Goal: Information Seeking & Learning: Learn about a topic

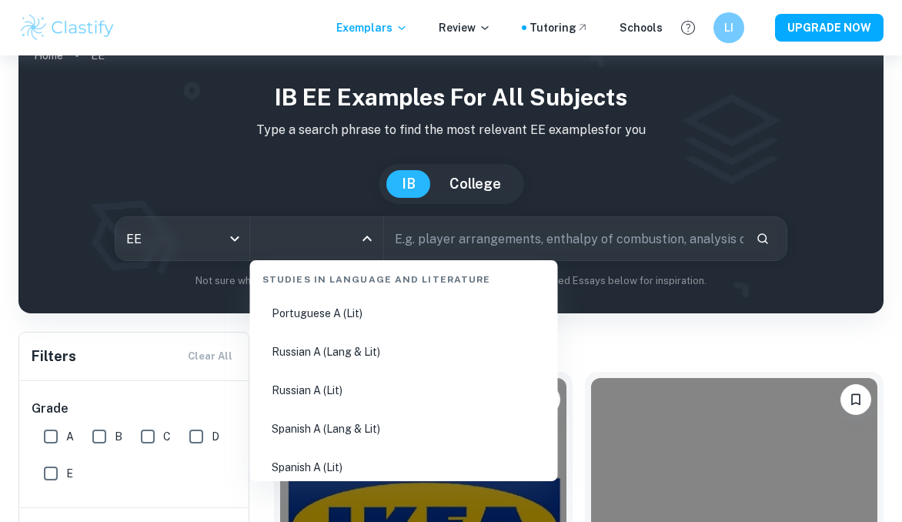
scroll to position [735, 0]
click at [367, 356] on li "Russian A (Lang & Lit)" at bounding box center [404, 350] width 296 height 35
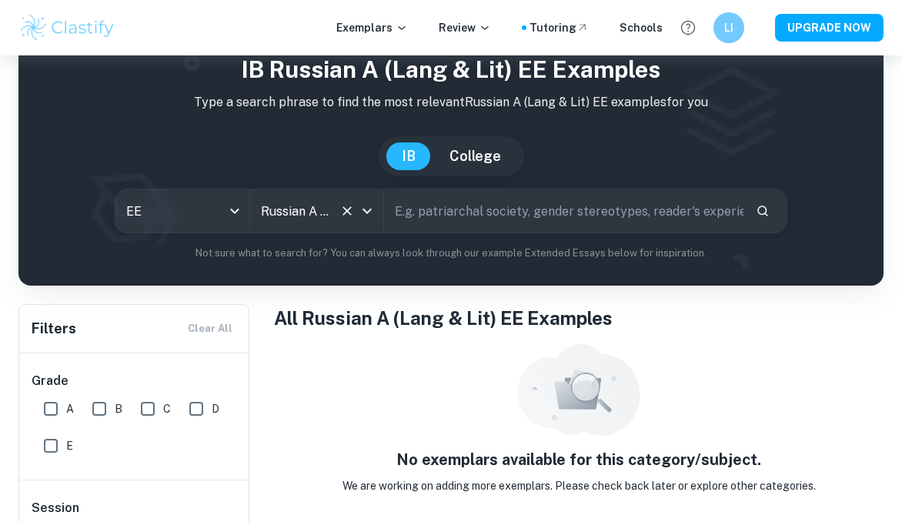
scroll to position [56, 0]
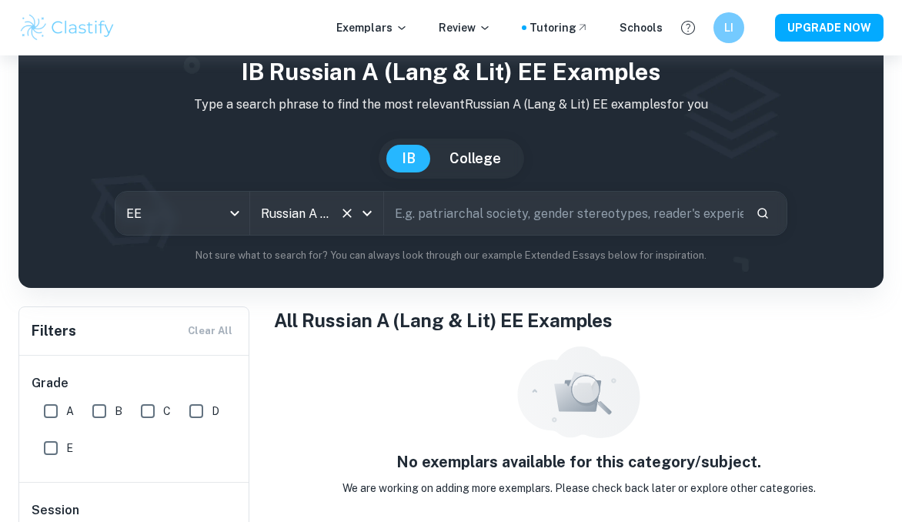
click at [332, 214] on div "Russian A (Lang & Lit) All Subjects" at bounding box center [316, 213] width 133 height 43
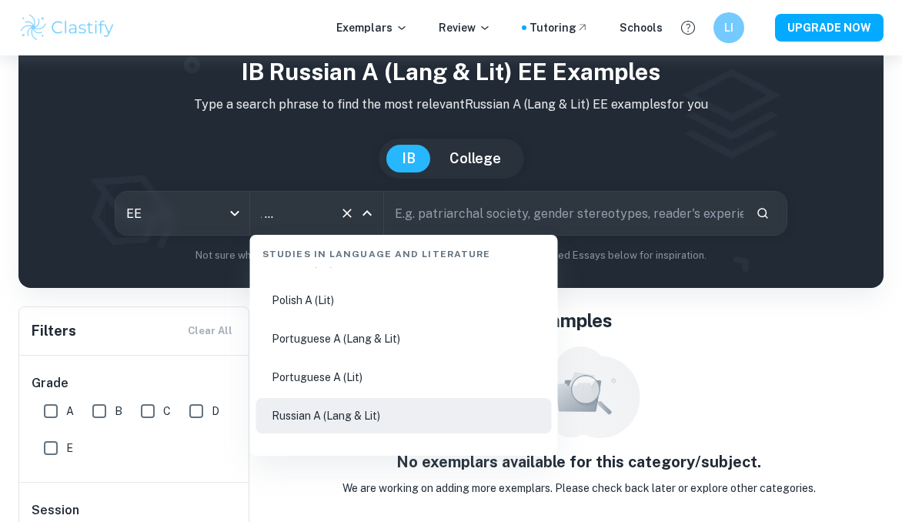
scroll to position [651, 0]
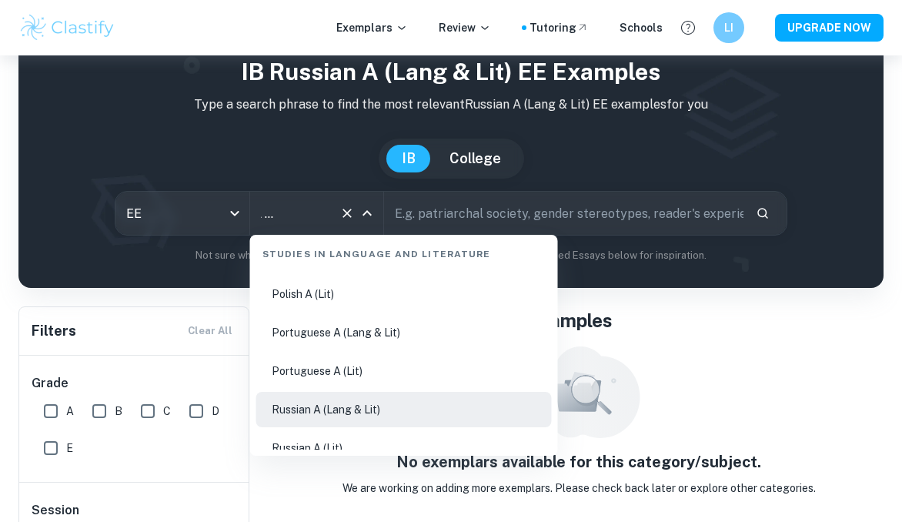
click at [355, 442] on li "Russian A (Lit)" at bounding box center [404, 447] width 296 height 35
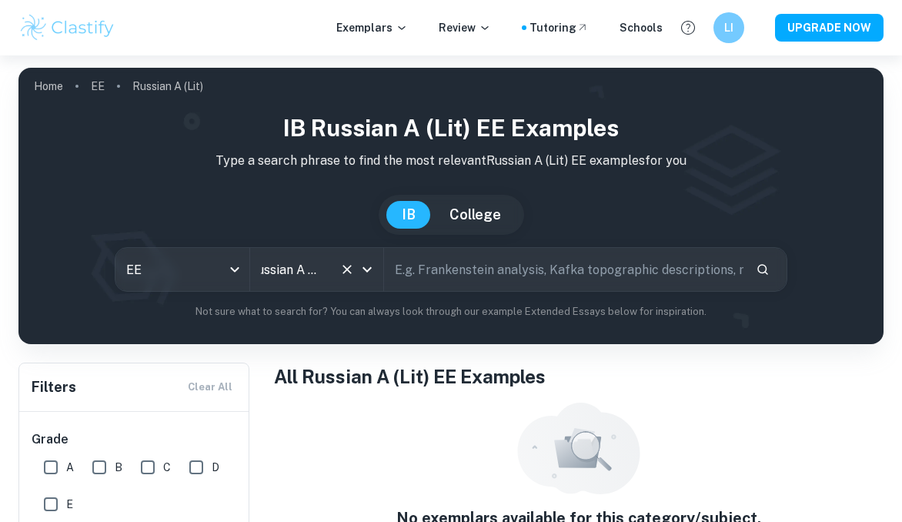
type input "Russian A (Lang & Lit)"
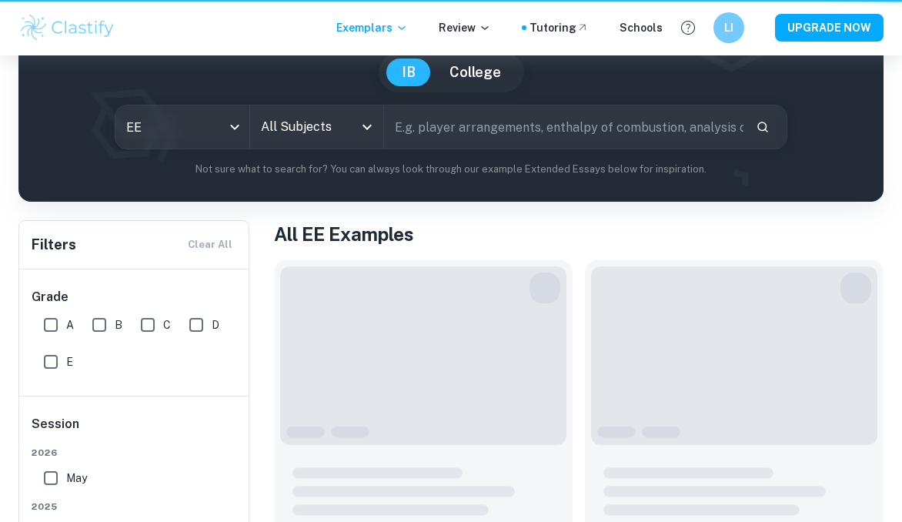
scroll to position [31, 0]
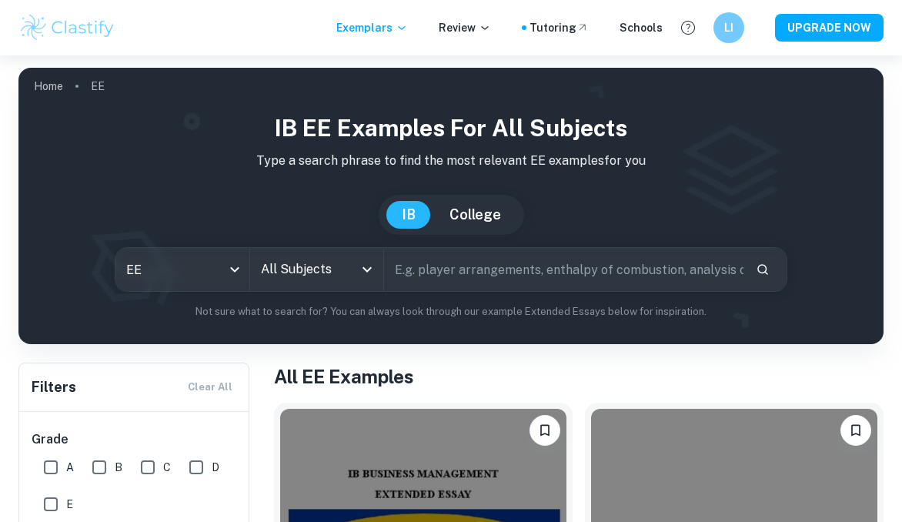
scroll to position [296, 0]
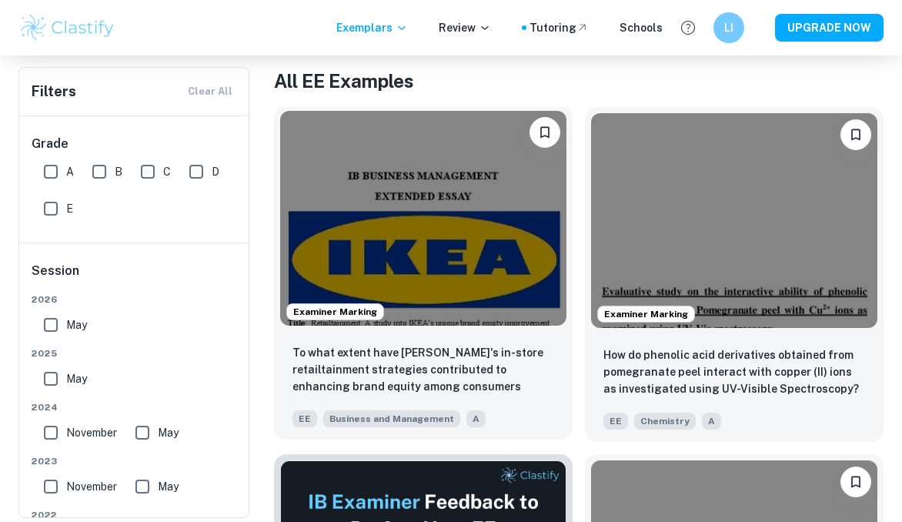
click at [498, 220] on img at bounding box center [423, 218] width 286 height 215
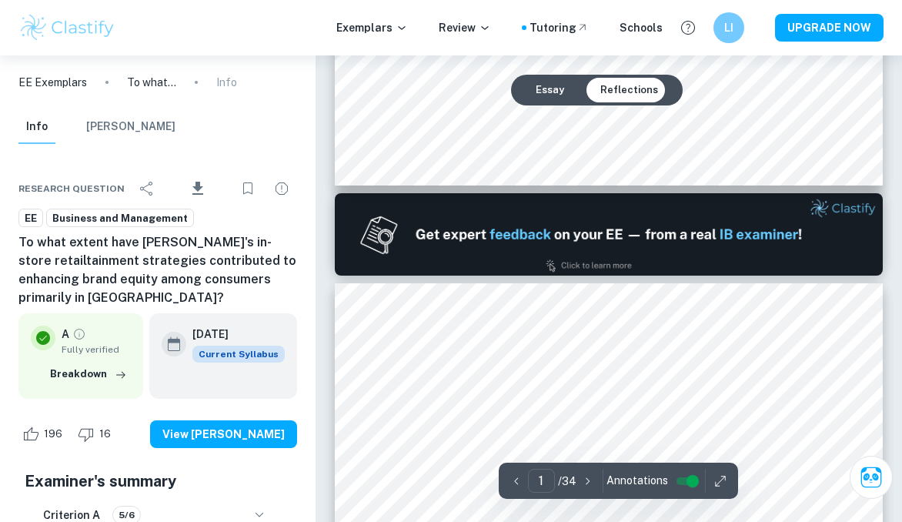
scroll to position [663, 0]
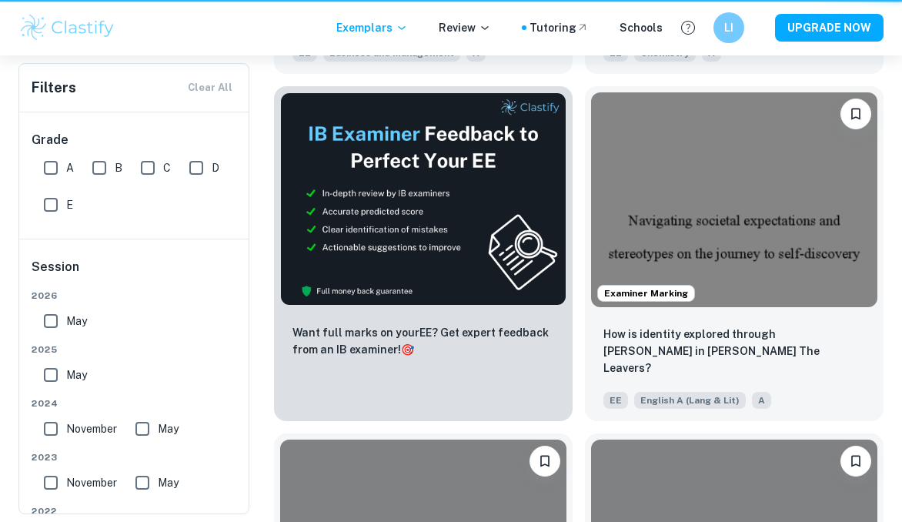
scroll to position [296, 0]
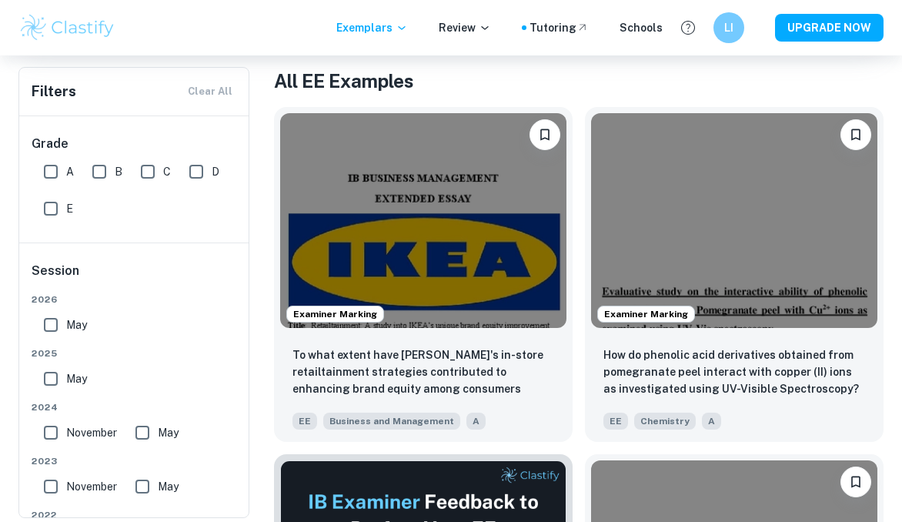
click at [50, 173] on input "A" at bounding box center [50, 171] width 31 height 31
checkbox input "true"
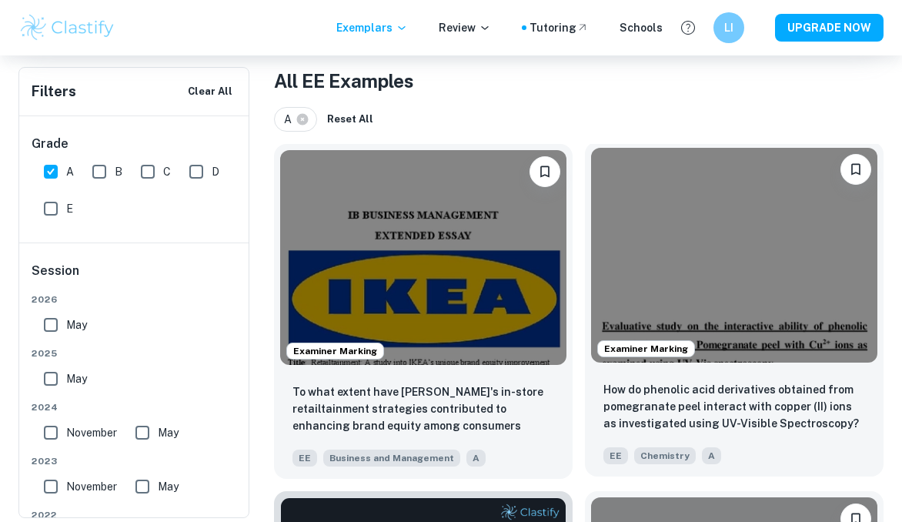
click at [687, 229] on img at bounding box center [734, 255] width 286 height 215
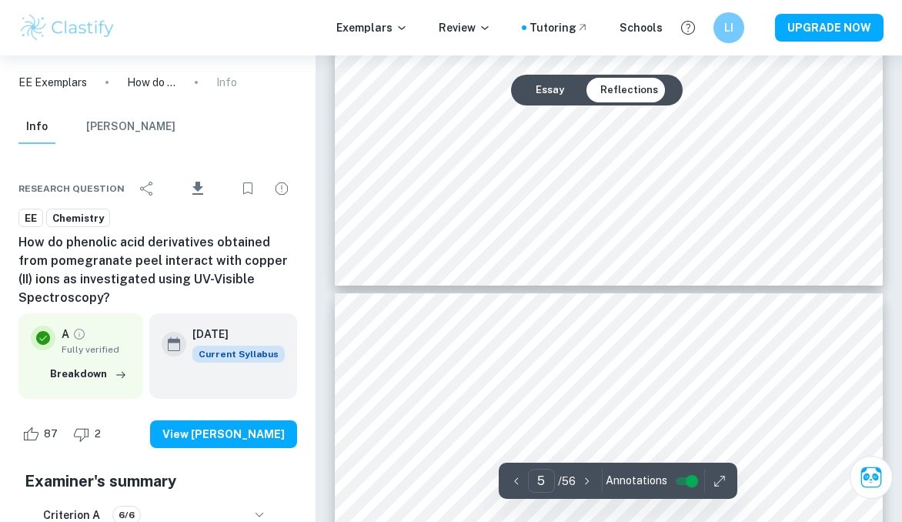
type input "6"
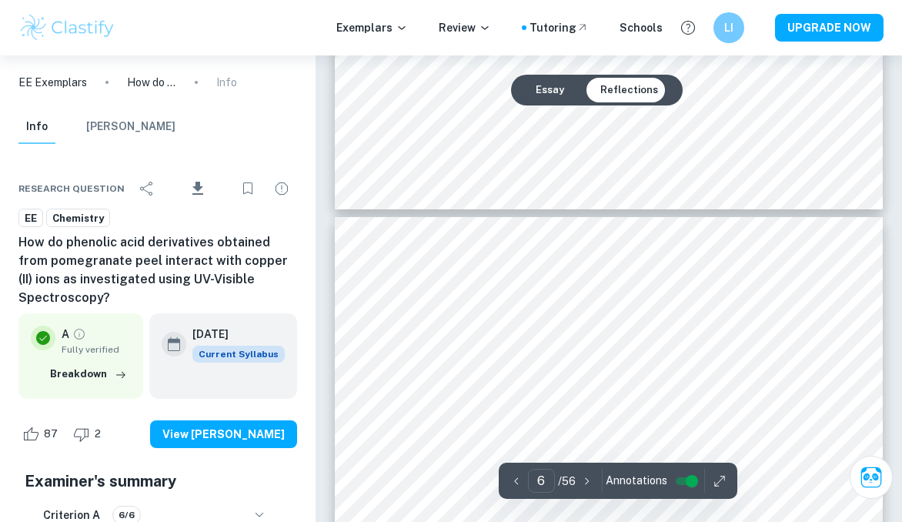
scroll to position [4045, 0]
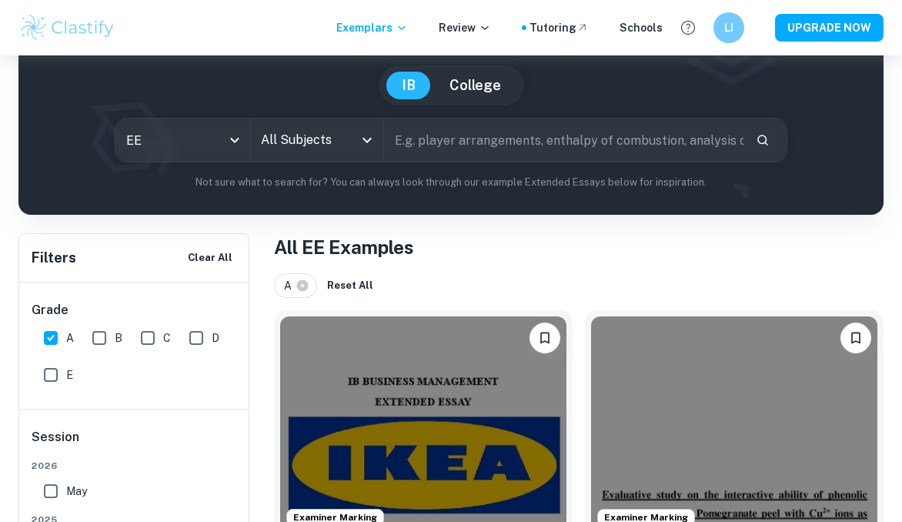
scroll to position [152, 0]
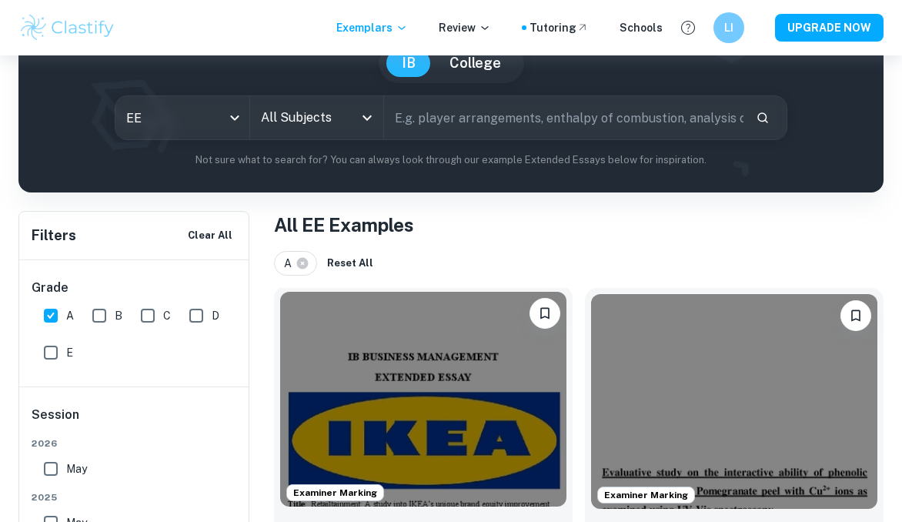
click at [336, 371] on img at bounding box center [423, 399] width 286 height 215
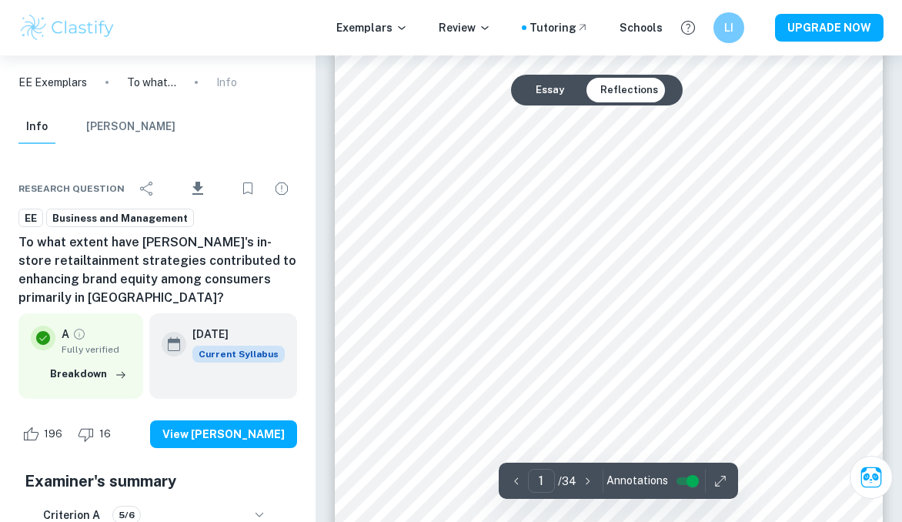
scroll to position [142, 0]
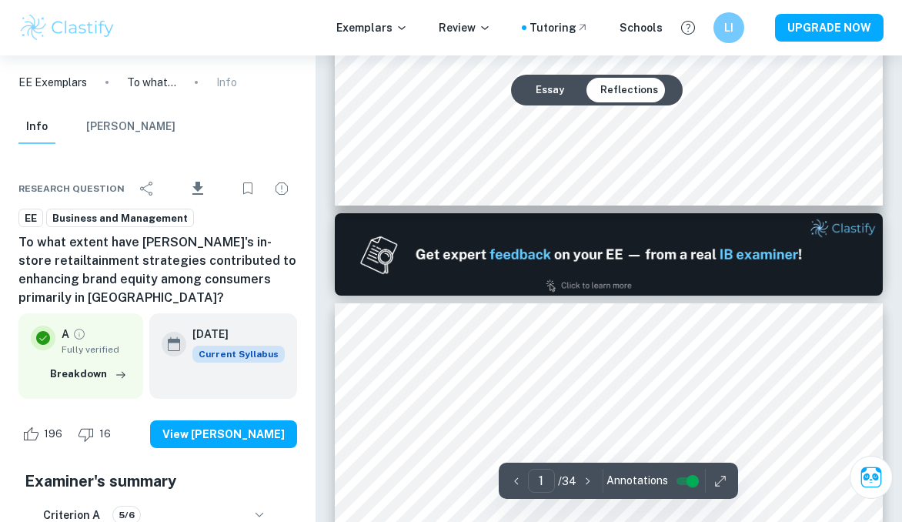
type input "2"
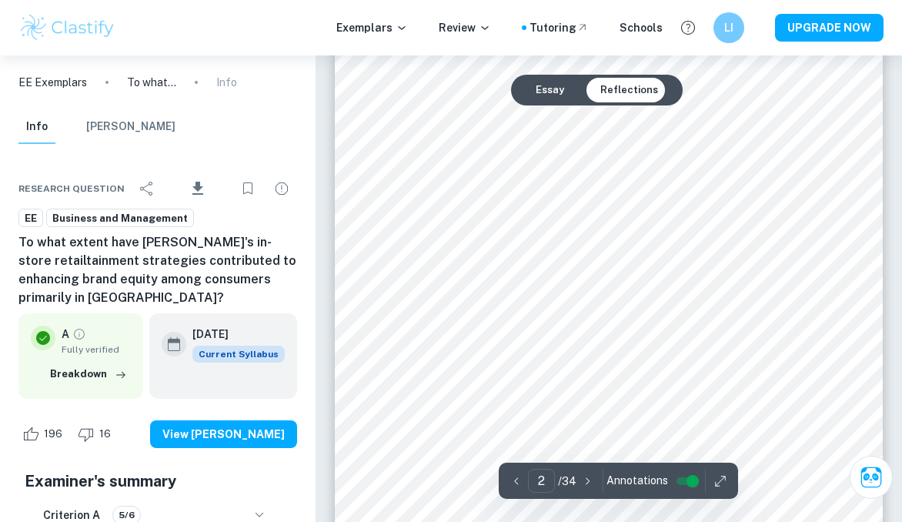
scroll to position [920, 0]
